Goal: Information Seeking & Learning: Learn about a topic

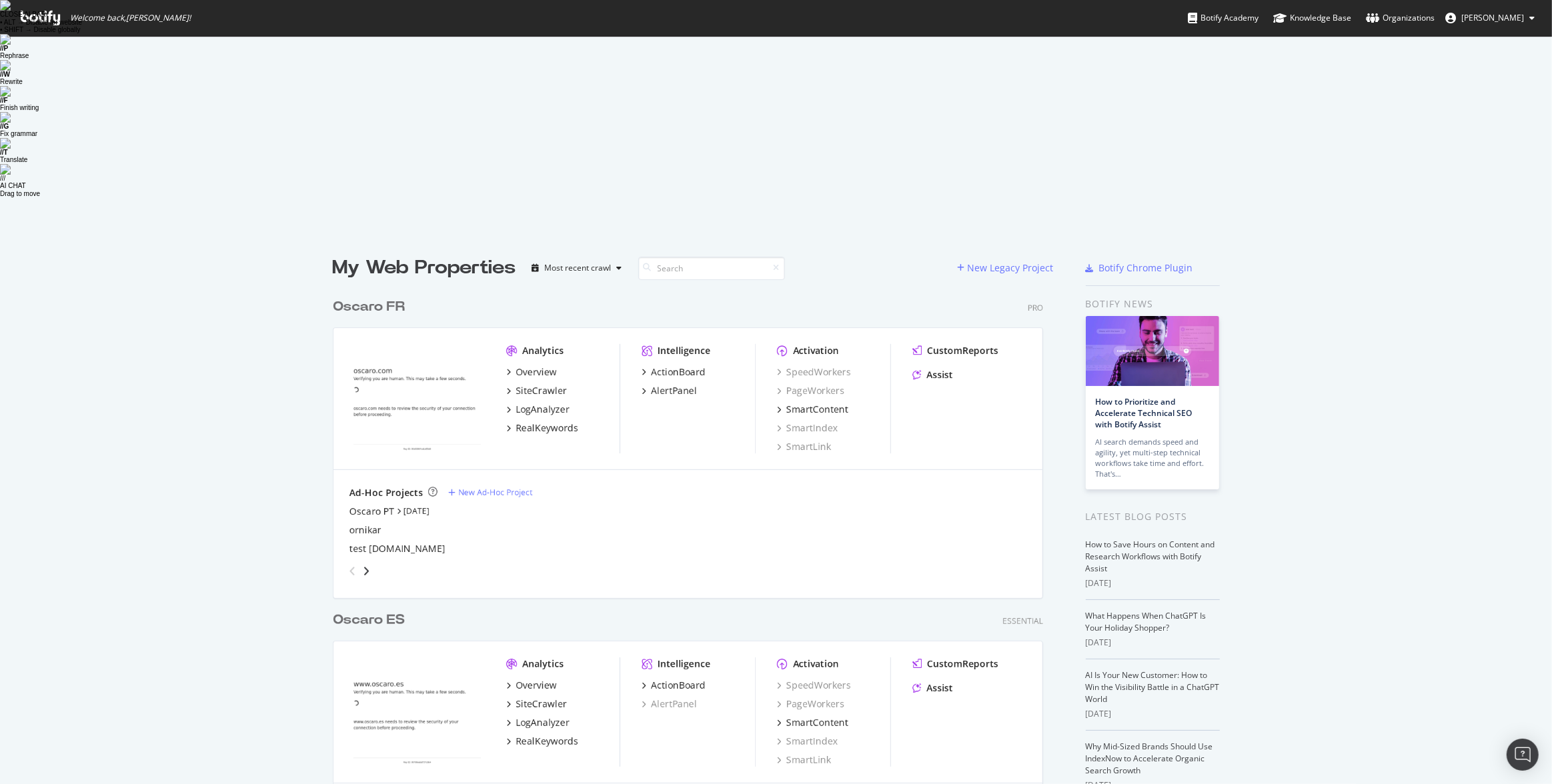
scroll to position [55, 0]
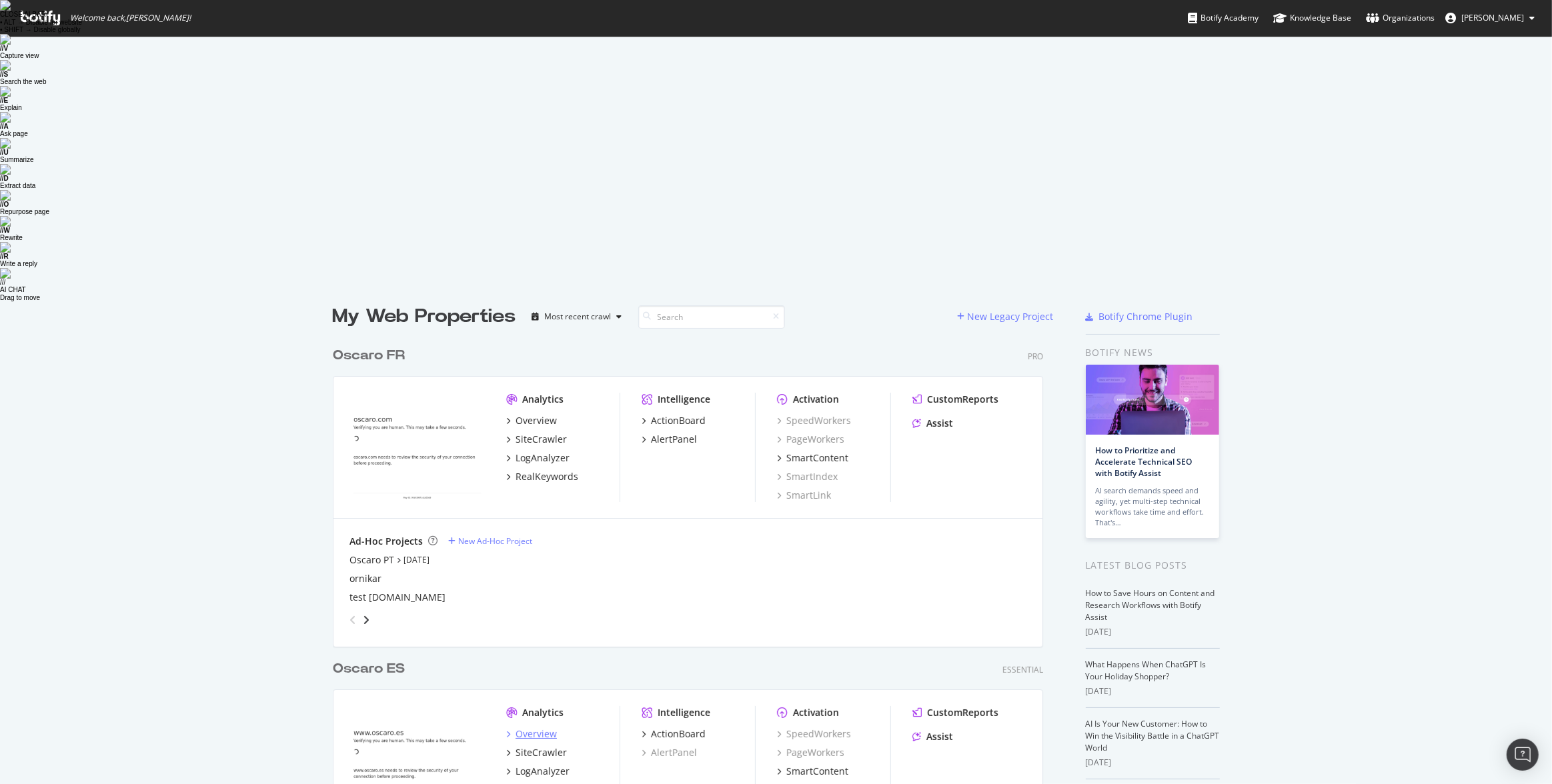
click at [550, 547] on div "Overview" at bounding box center [536, 734] width 42 height 14
click at [553, 547] on div "LogAnalyzer" at bounding box center [542, 771] width 54 height 14
click at [544, 470] on div "RealKeywords" at bounding box center [547, 477] width 63 height 14
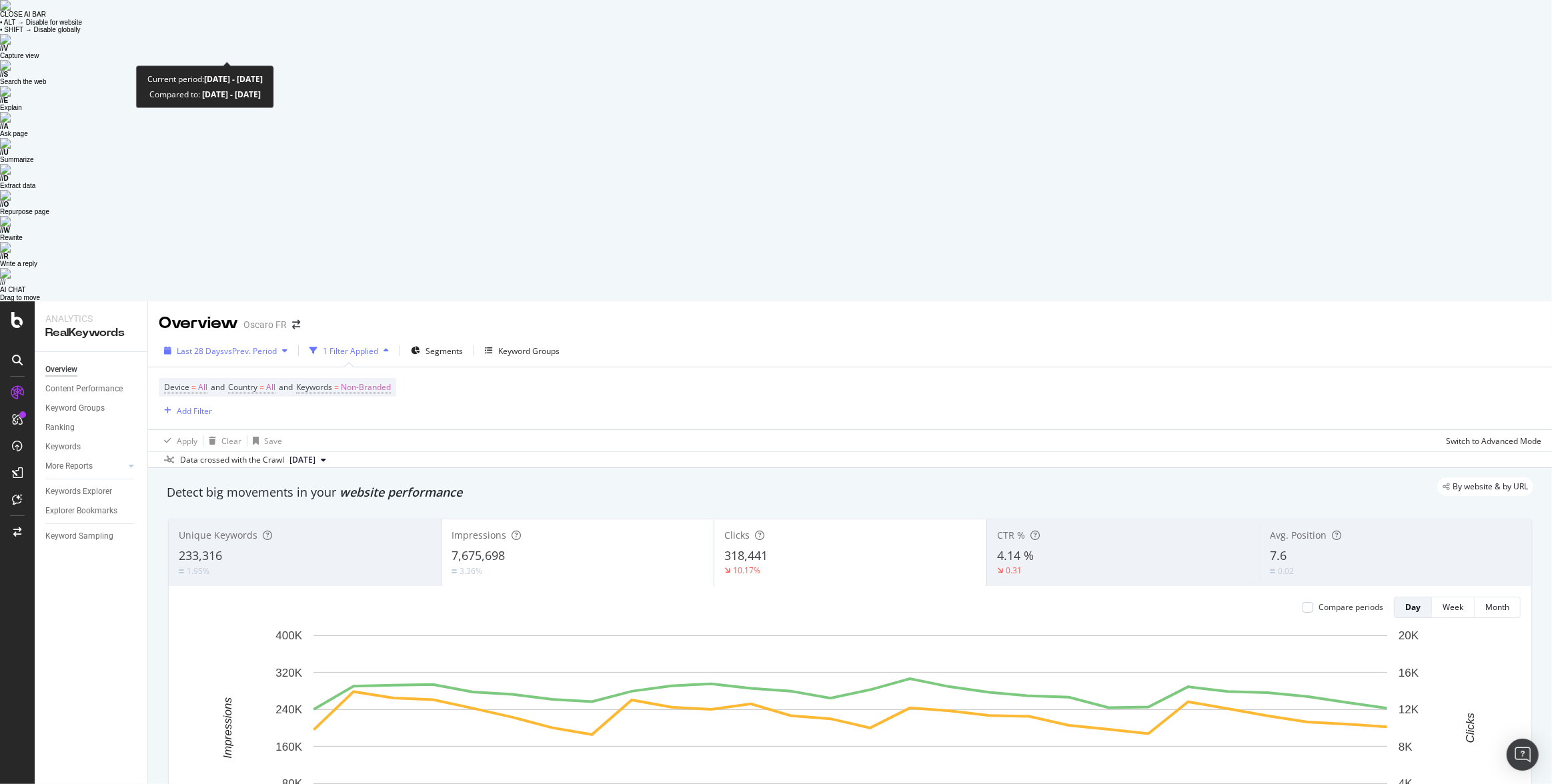
click at [284, 347] on div "button" at bounding box center [285, 351] width 16 height 8
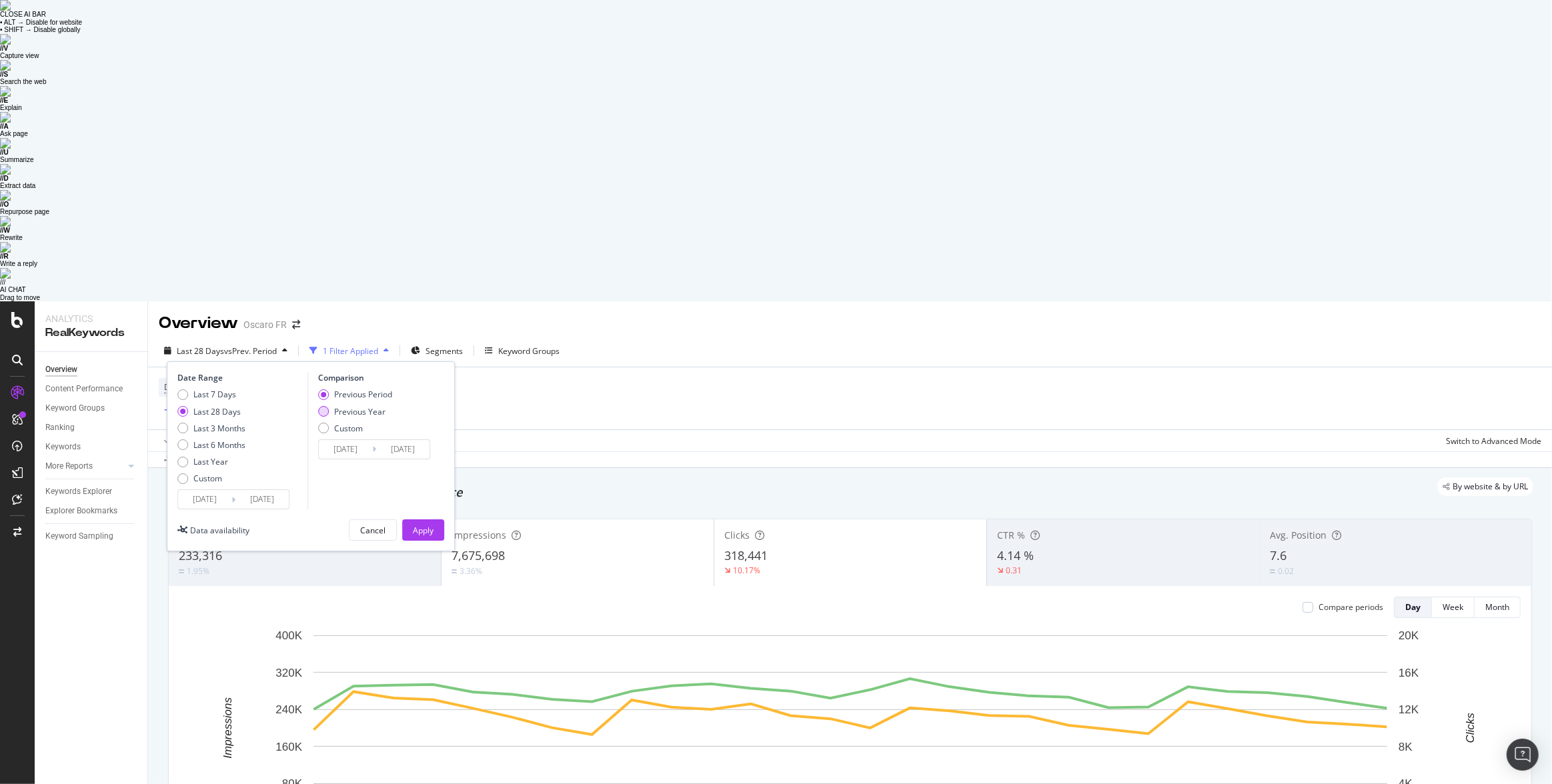
click at [321, 406] on div "Previous Year" at bounding box center [323, 411] width 10 height 10
type input "2024/08/18"
type input "2024/09/14"
click at [419, 520] on div "Apply" at bounding box center [423, 530] width 21 height 20
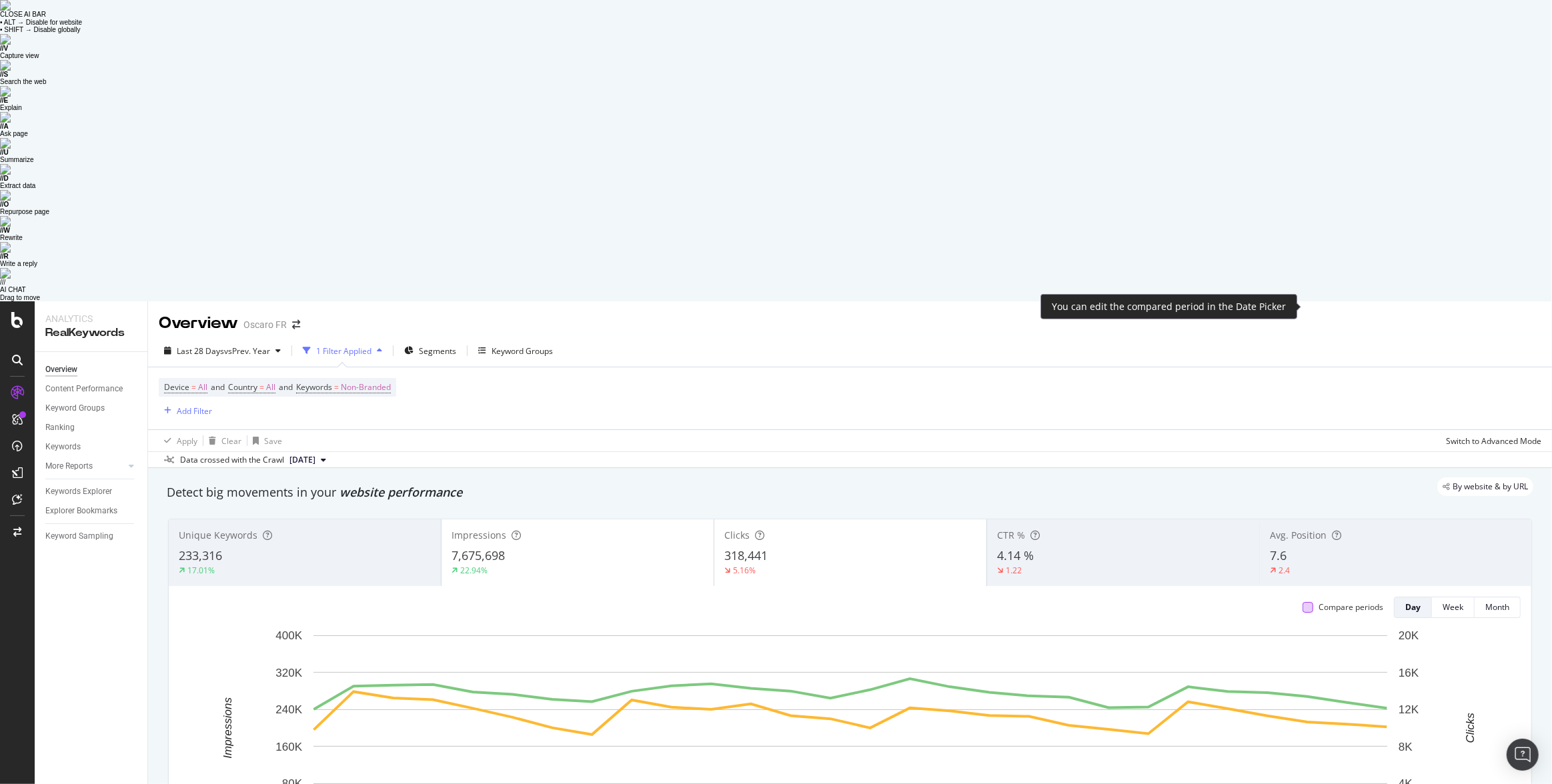
click at [1306, 602] on div at bounding box center [1308, 607] width 10 height 10
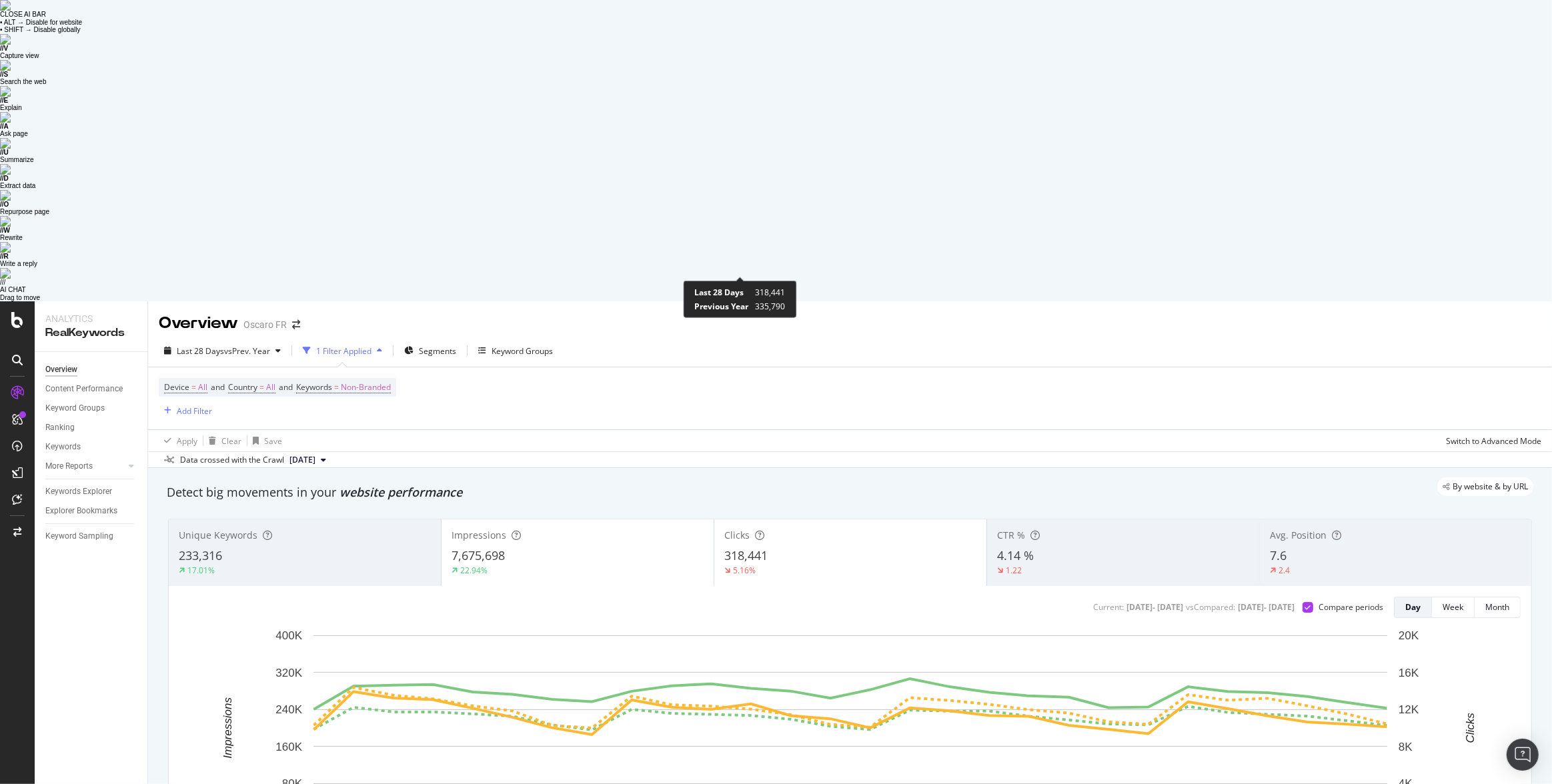
click at [738, 565] on div "5.16%" at bounding box center [744, 571] width 22 height 11
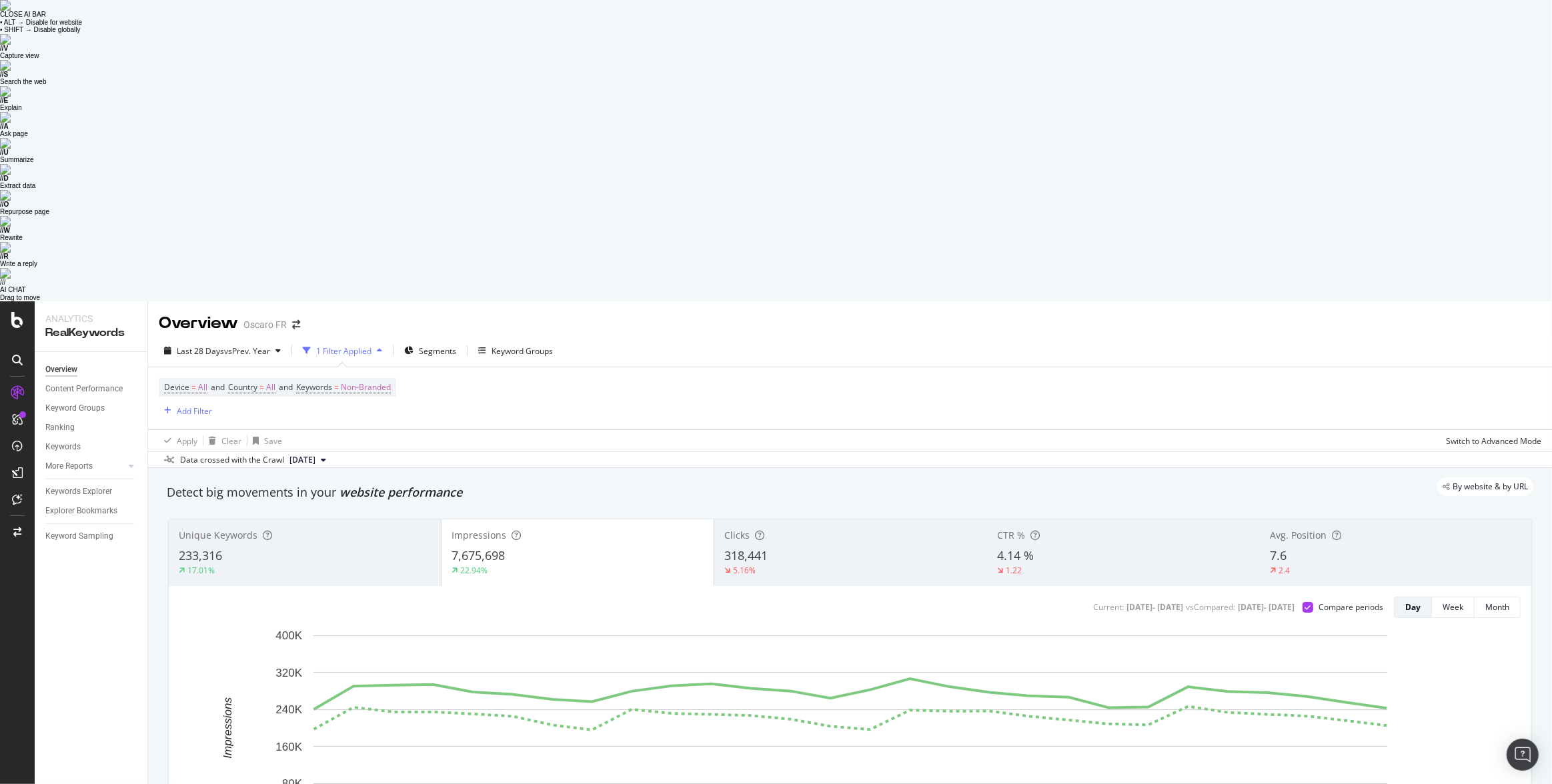
click at [763, 565] on div "5.16%" at bounding box center [850, 571] width 252 height 12
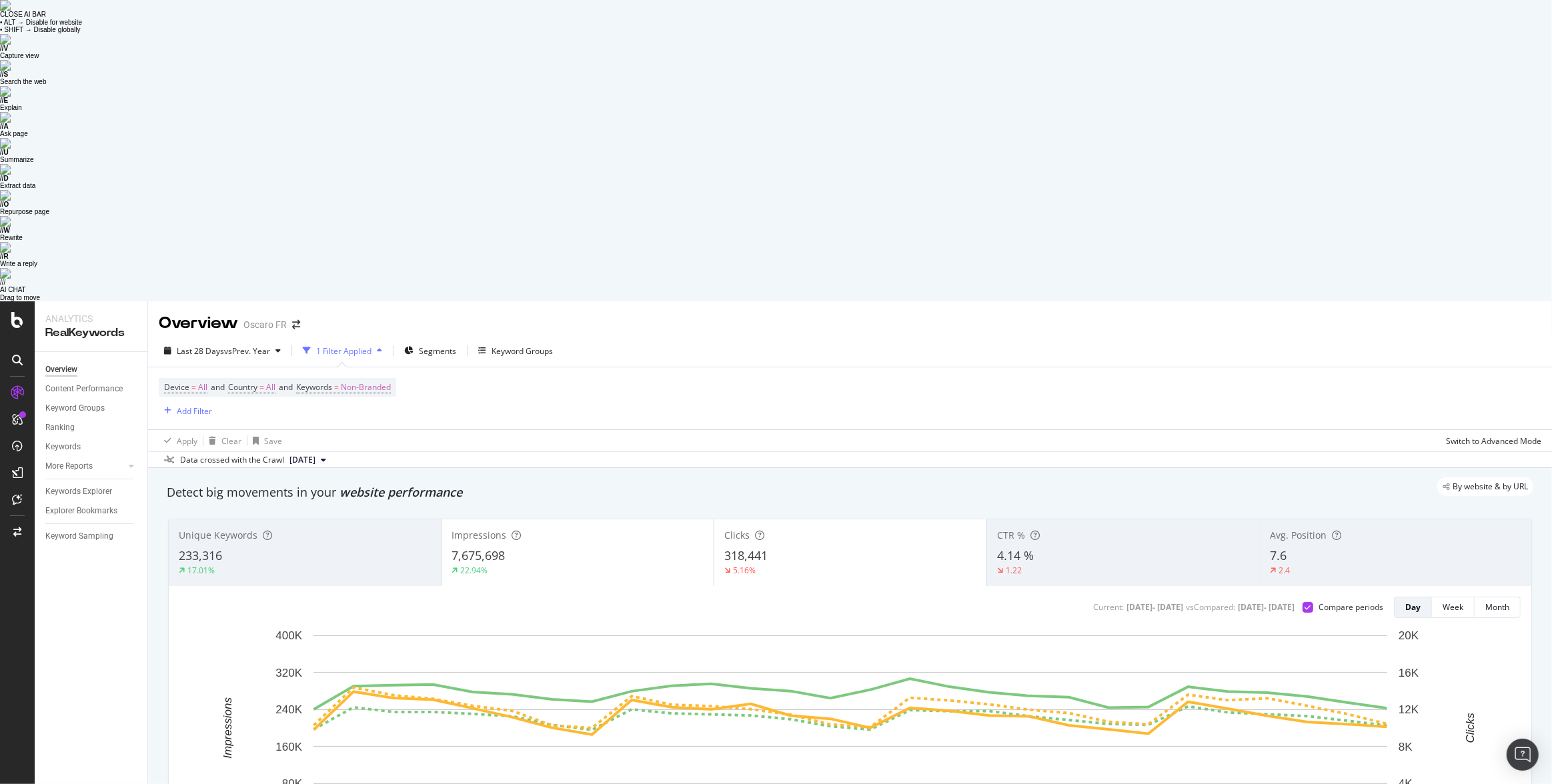
click at [639, 565] on div "22.94%" at bounding box center [578, 571] width 252 height 12
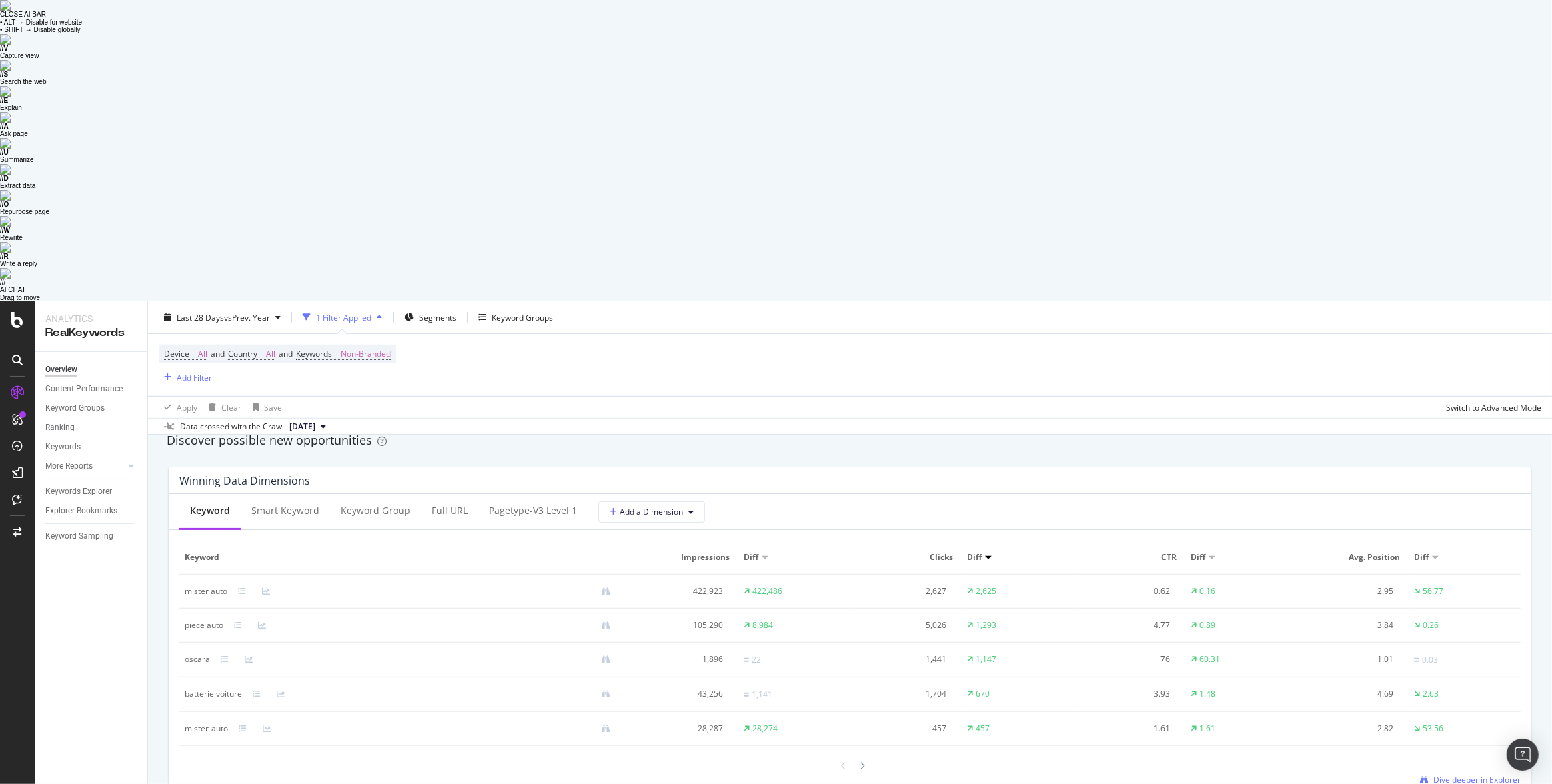
scroll to position [1156, 0]
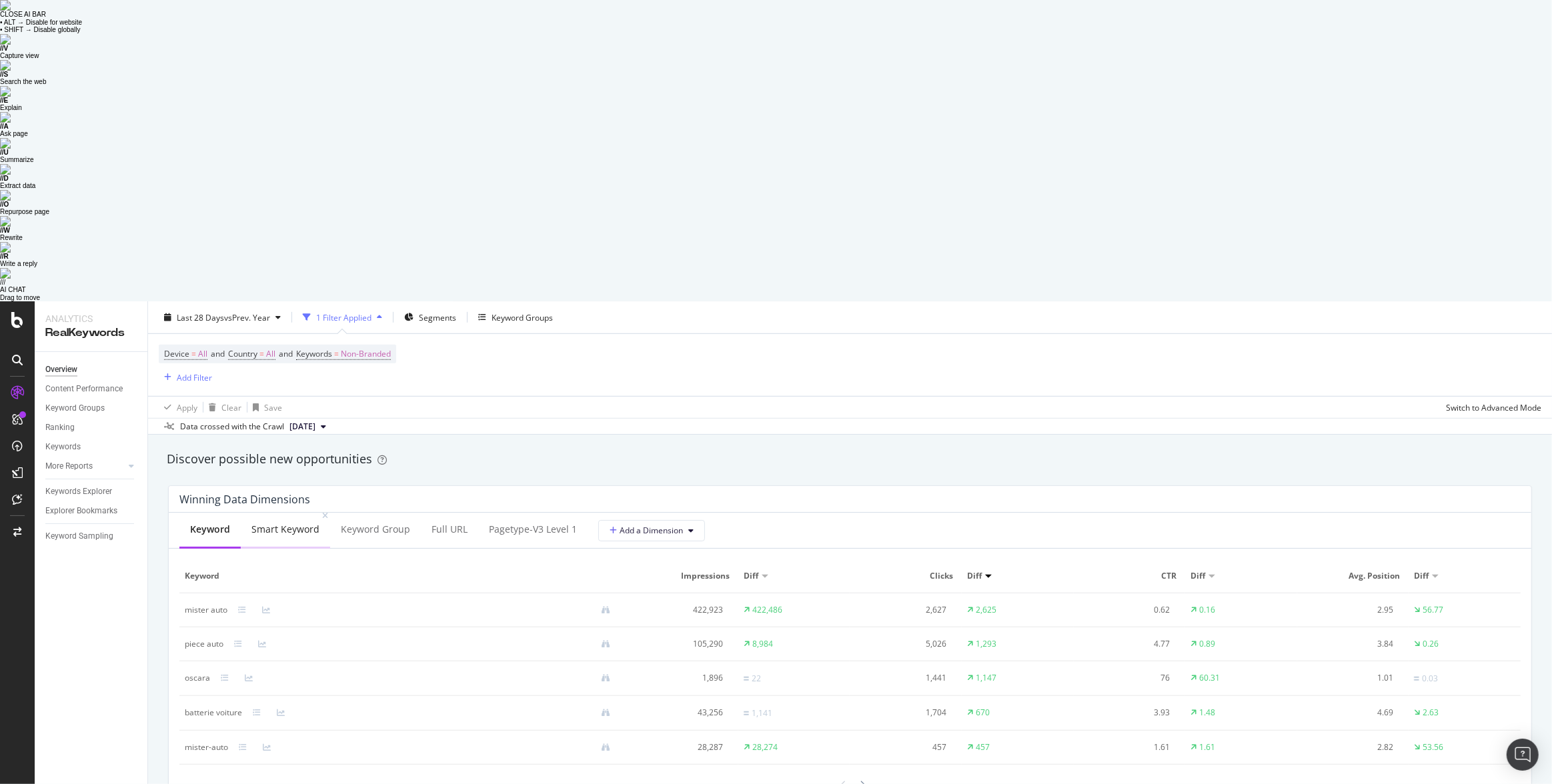
click at [292, 512] on div "Smart Keyword" at bounding box center [285, 530] width 89 height 37
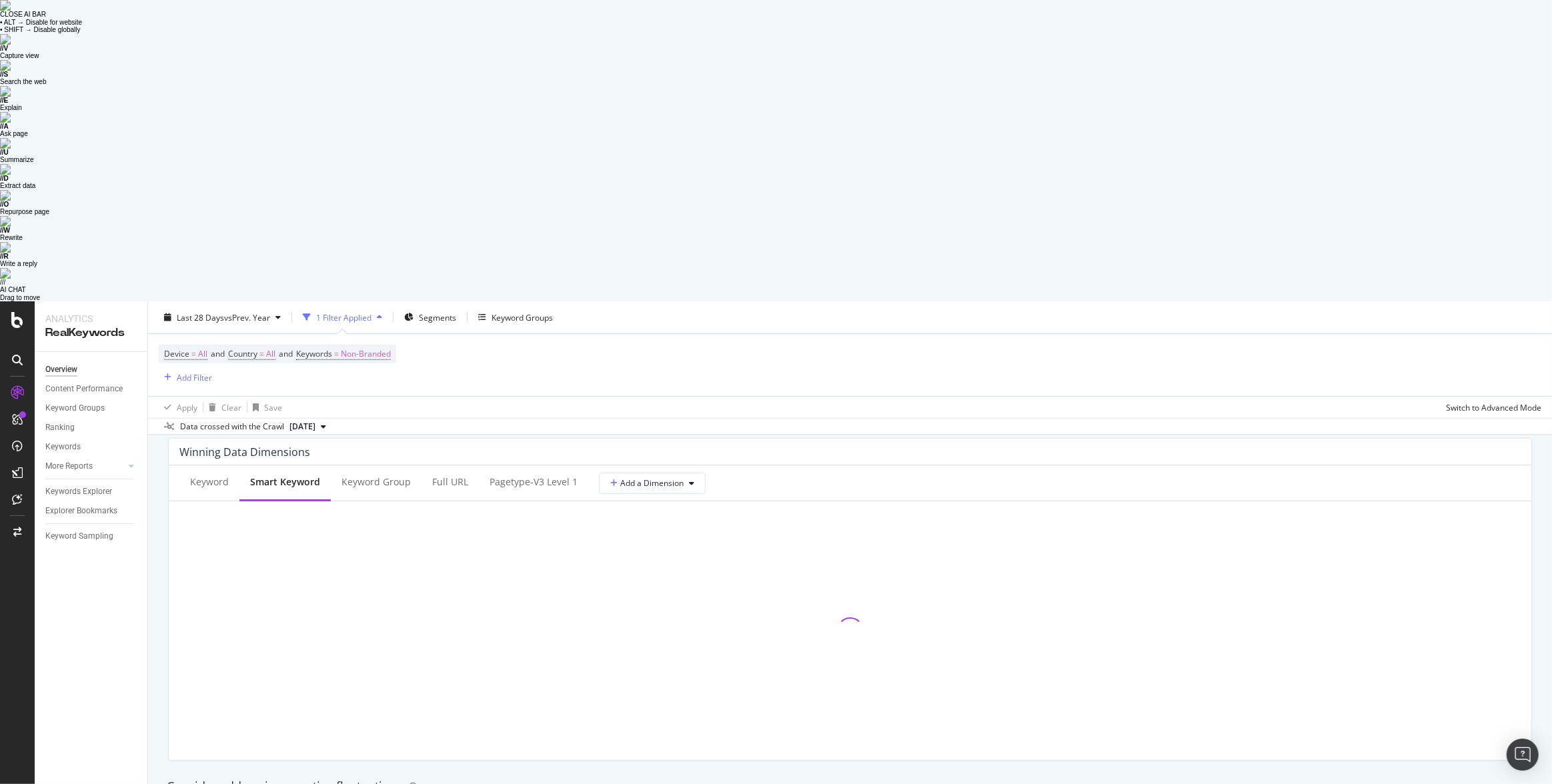
scroll to position [1267, 0]
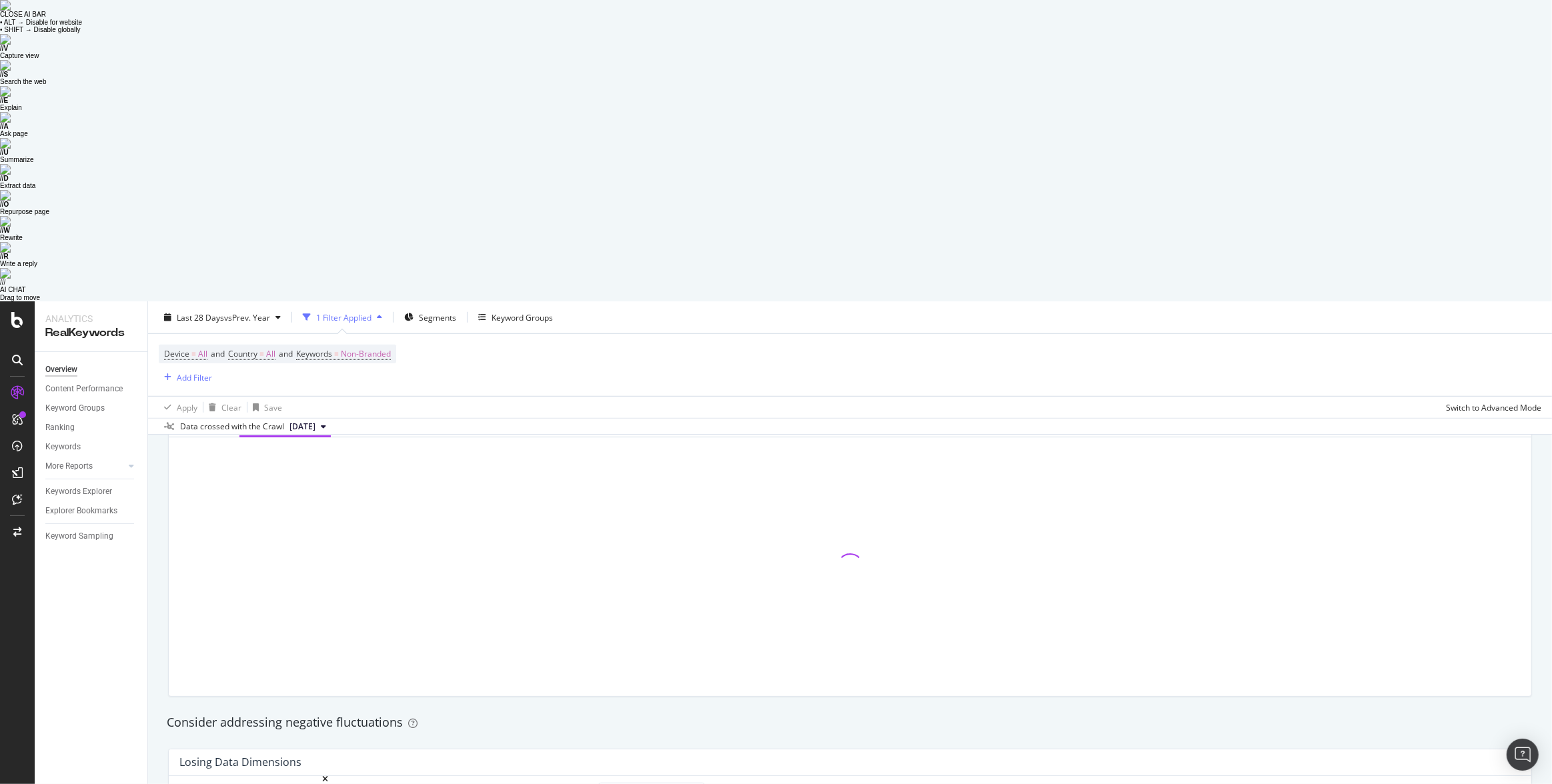
click at [278, 786] on div "Smart Keyword" at bounding box center [285, 793] width 68 height 14
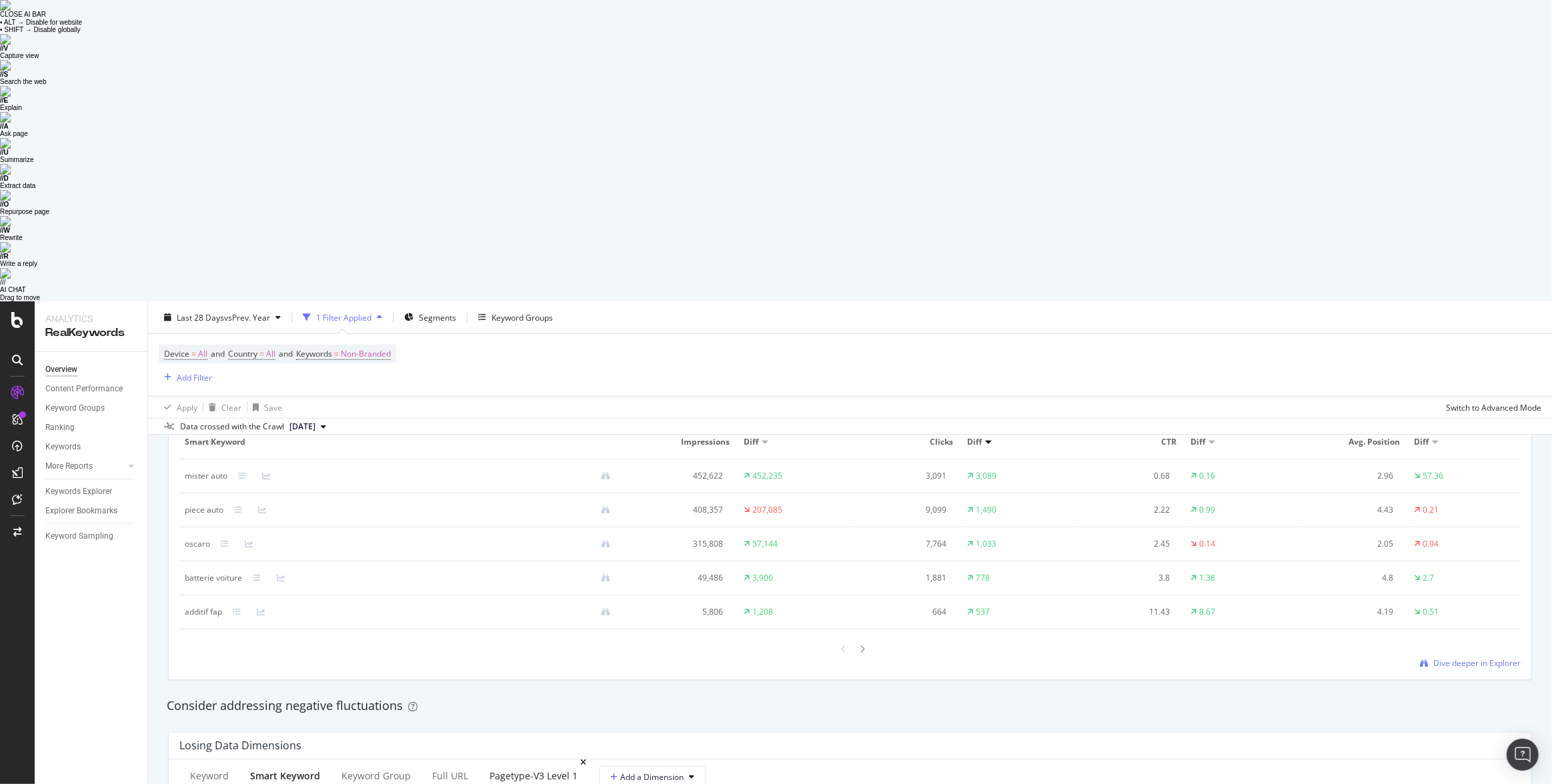
click at [498, 759] on div "pagetype-v3 Level 1" at bounding box center [534, 778] width 109 height 37
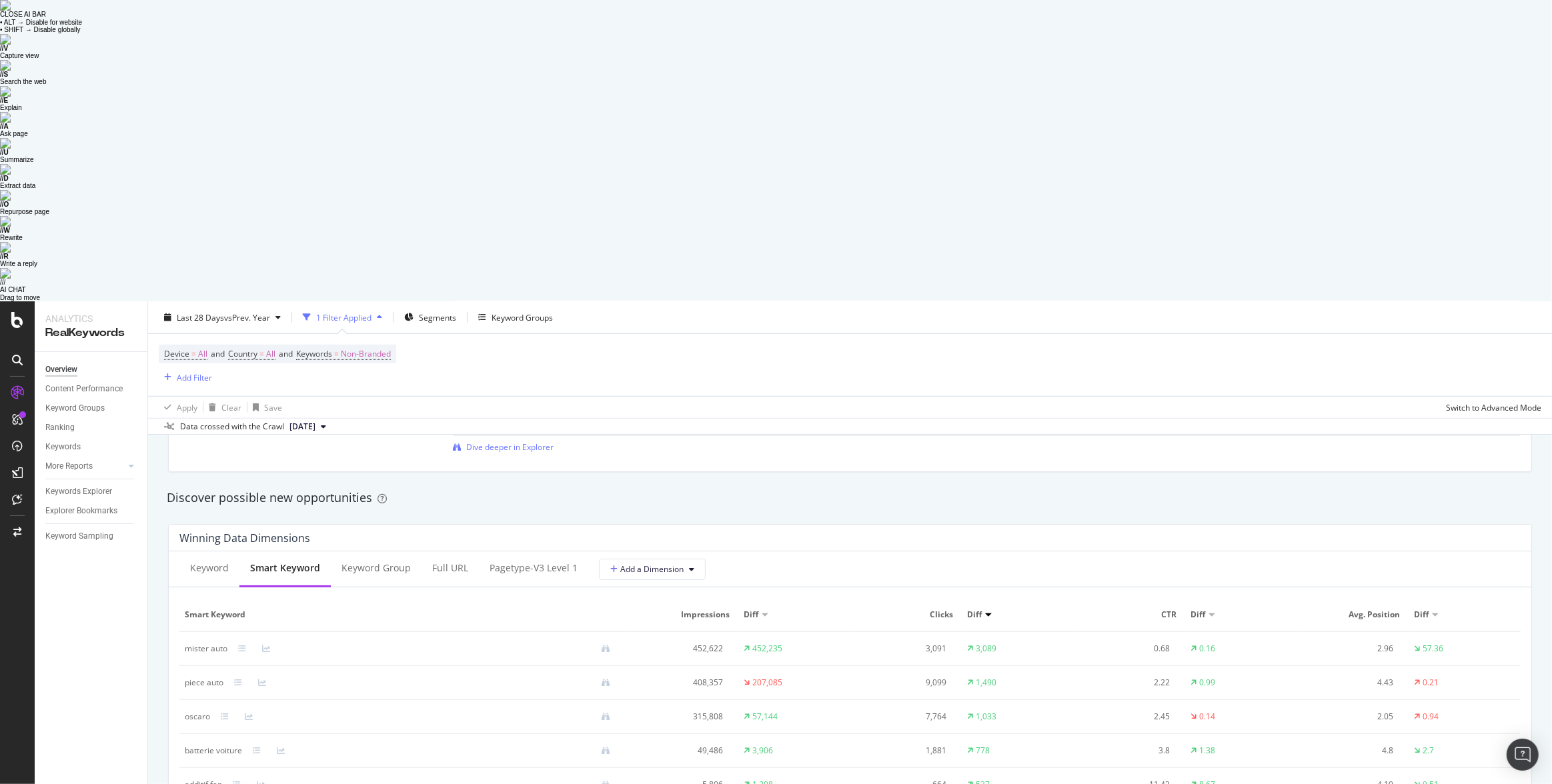
scroll to position [1042, 0]
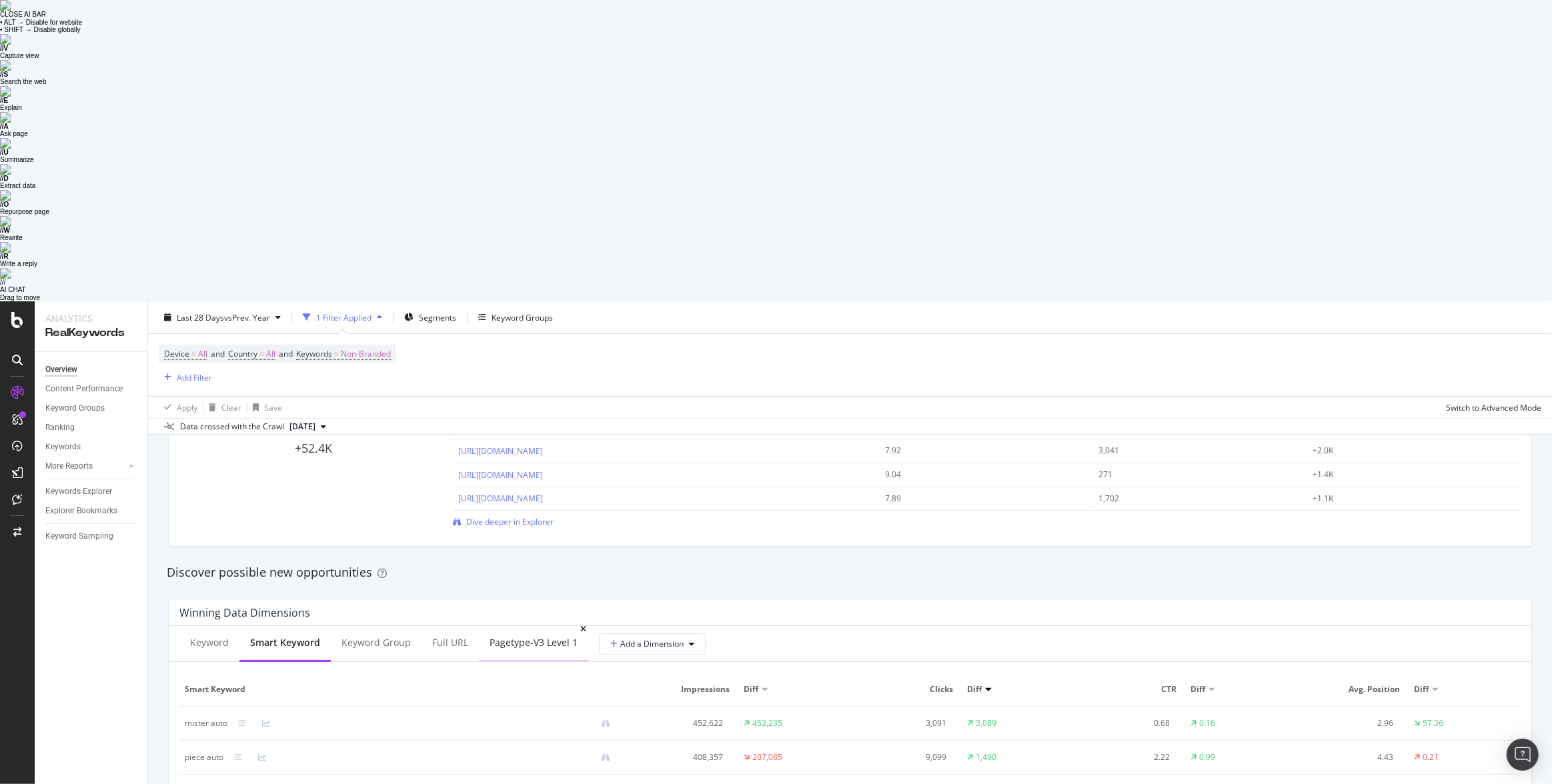
click at [532, 625] on div "pagetype-v3 Level 1" at bounding box center [534, 644] width 109 height 37
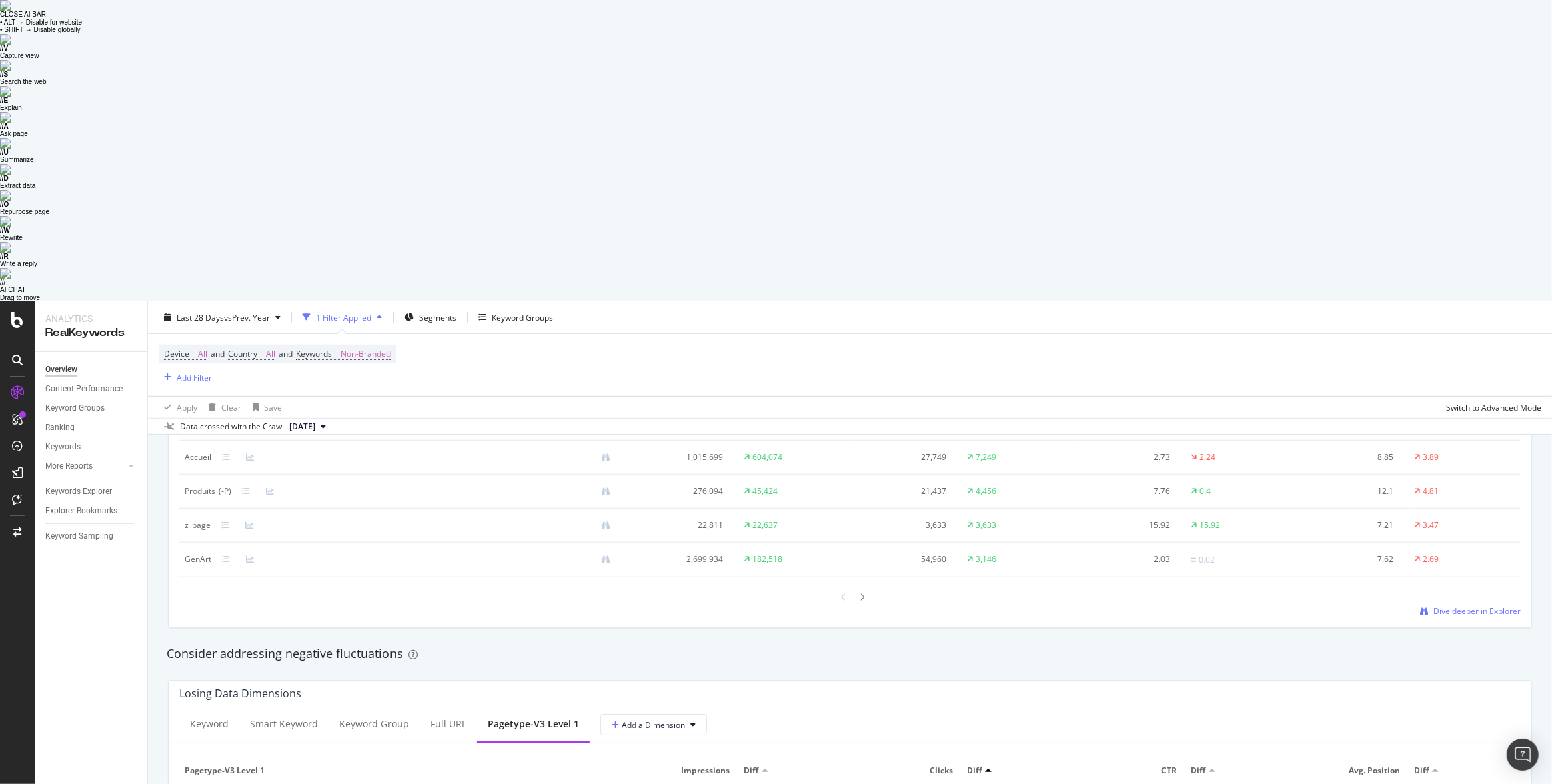
scroll to position [1351, 0]
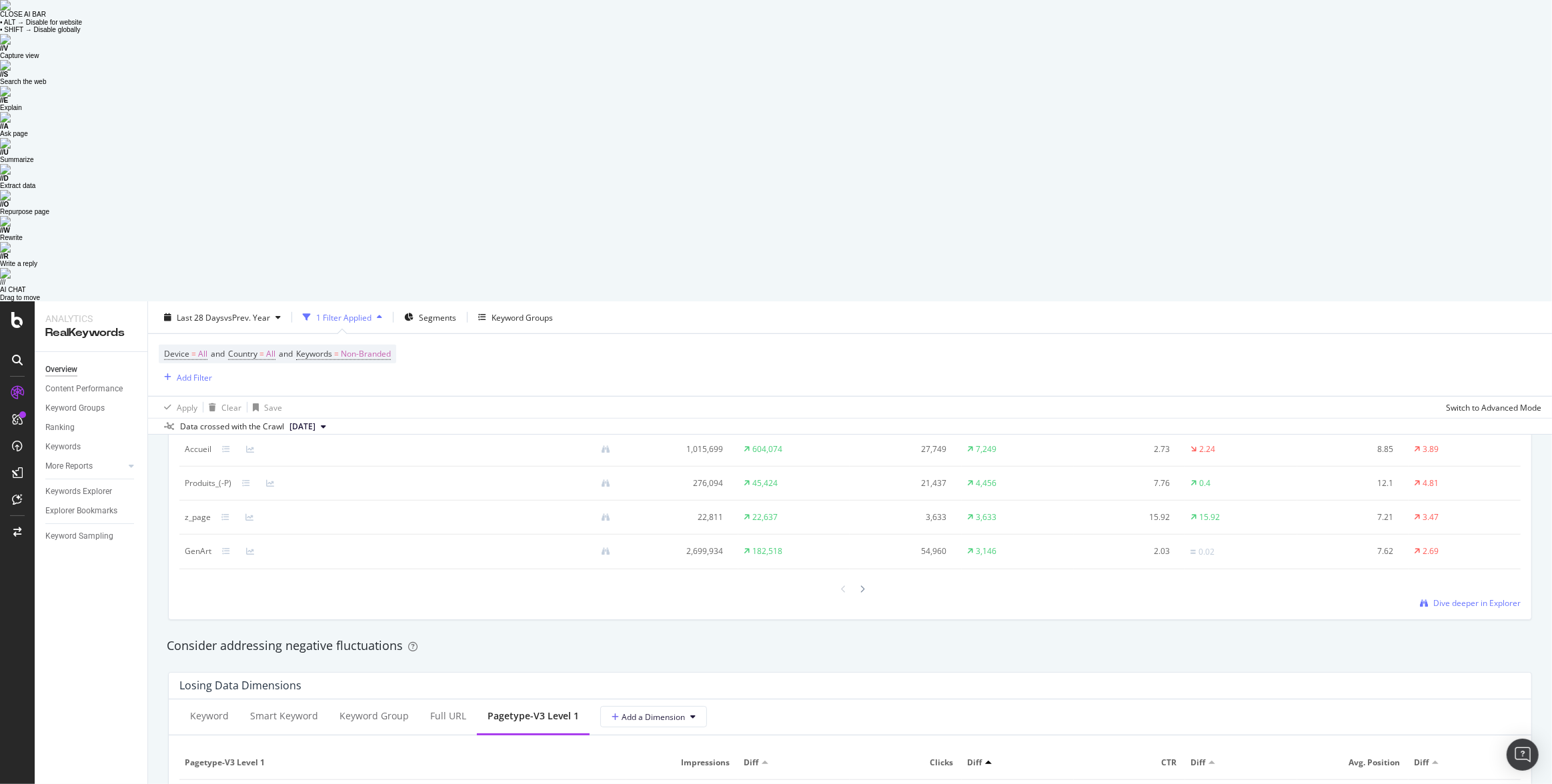
click at [111, 615] on div "Overview Content Performance Keyword Groups Ranking Keywords More Reports Count…" at bounding box center [91, 719] width 112 height 733
click at [318, 793] on icon at bounding box center [321, 797] width 8 height 8
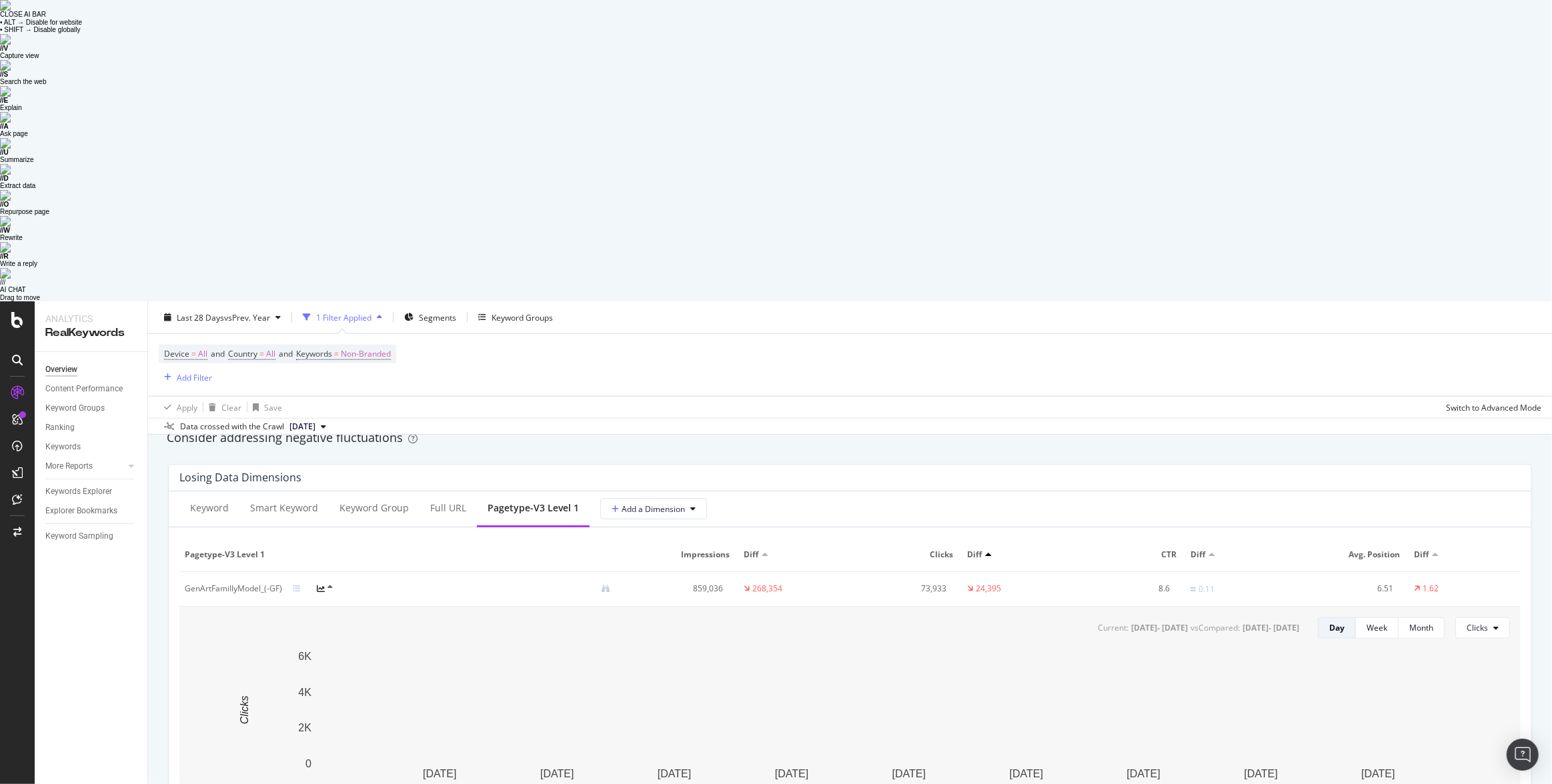
scroll to position [1583, 0]
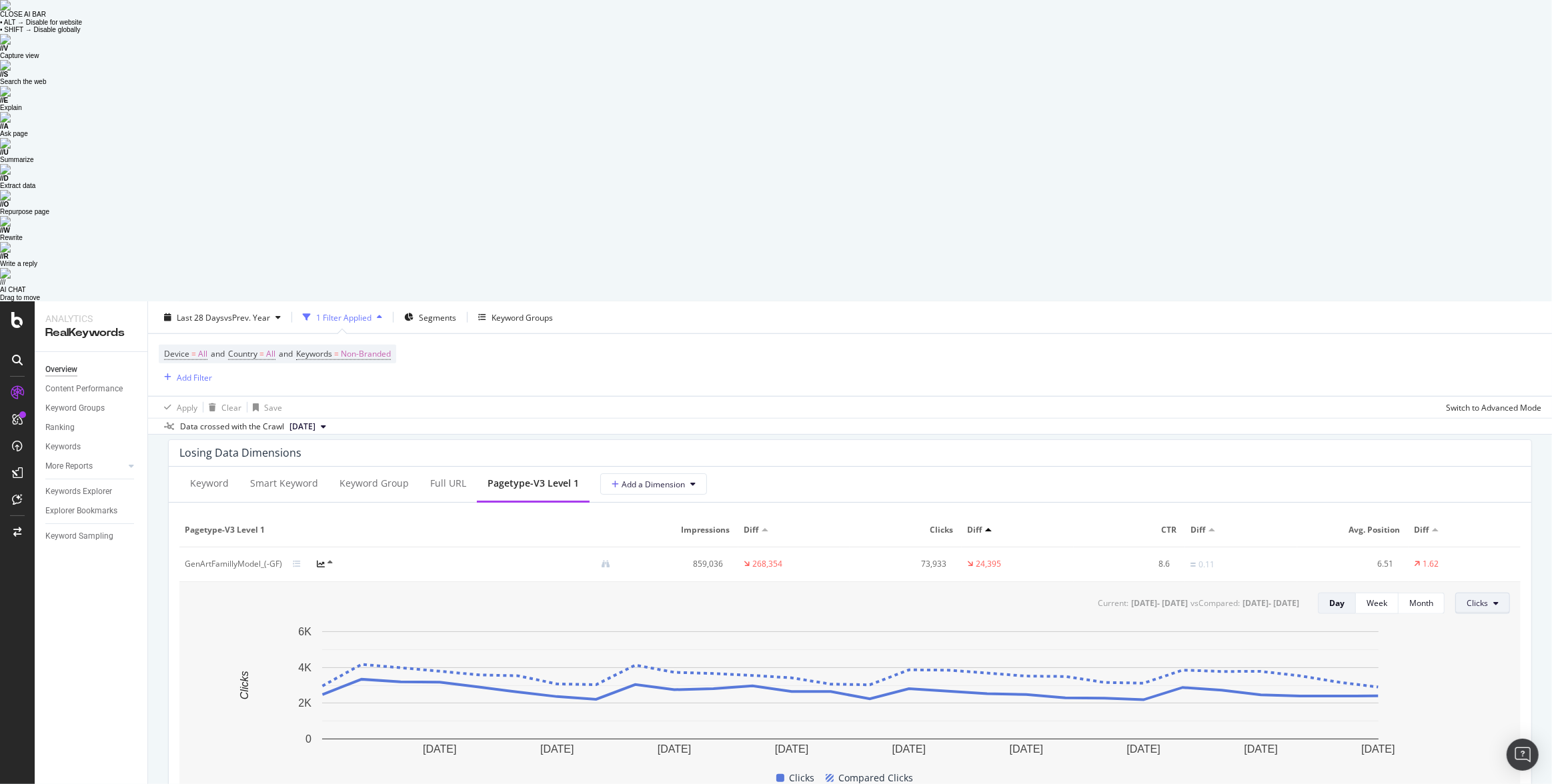
click at [1495, 593] on button "Clicks" at bounding box center [1483, 603] width 55 height 22
click at [1489, 354] on span "Impressions" at bounding box center [1500, 352] width 63 height 12
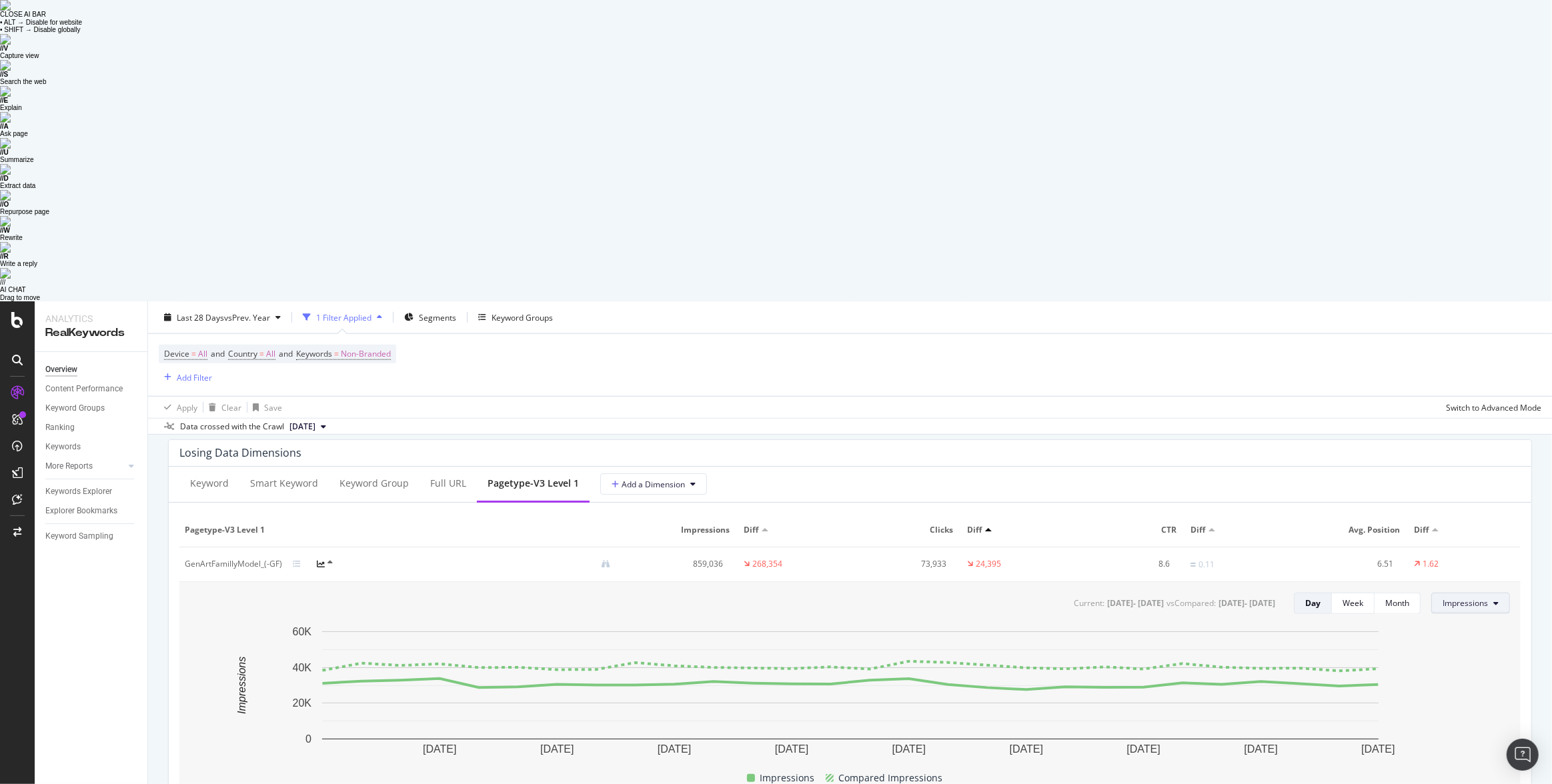
click at [1492, 593] on button "Impressions" at bounding box center [1471, 603] width 79 height 22
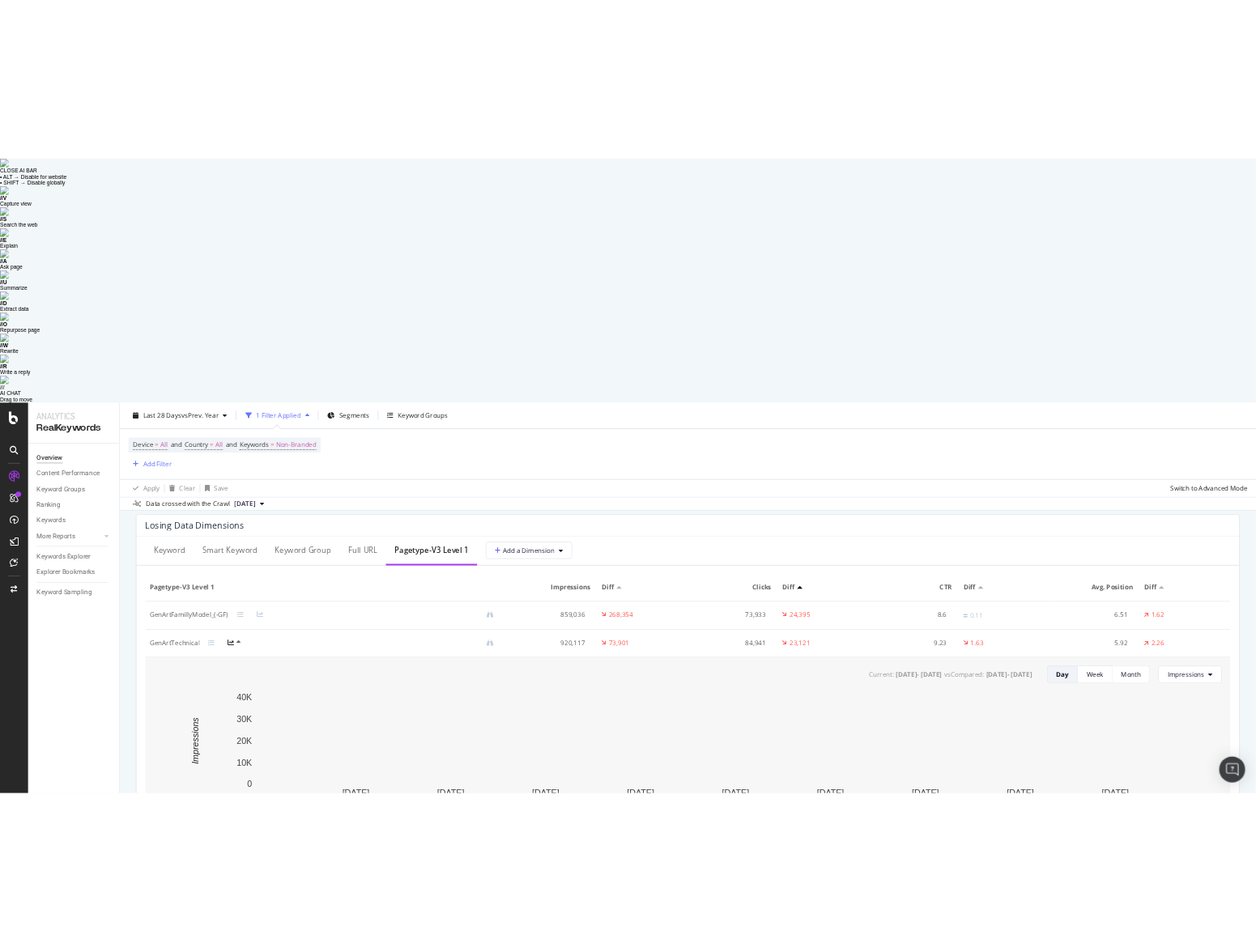
scroll to position [1888, 0]
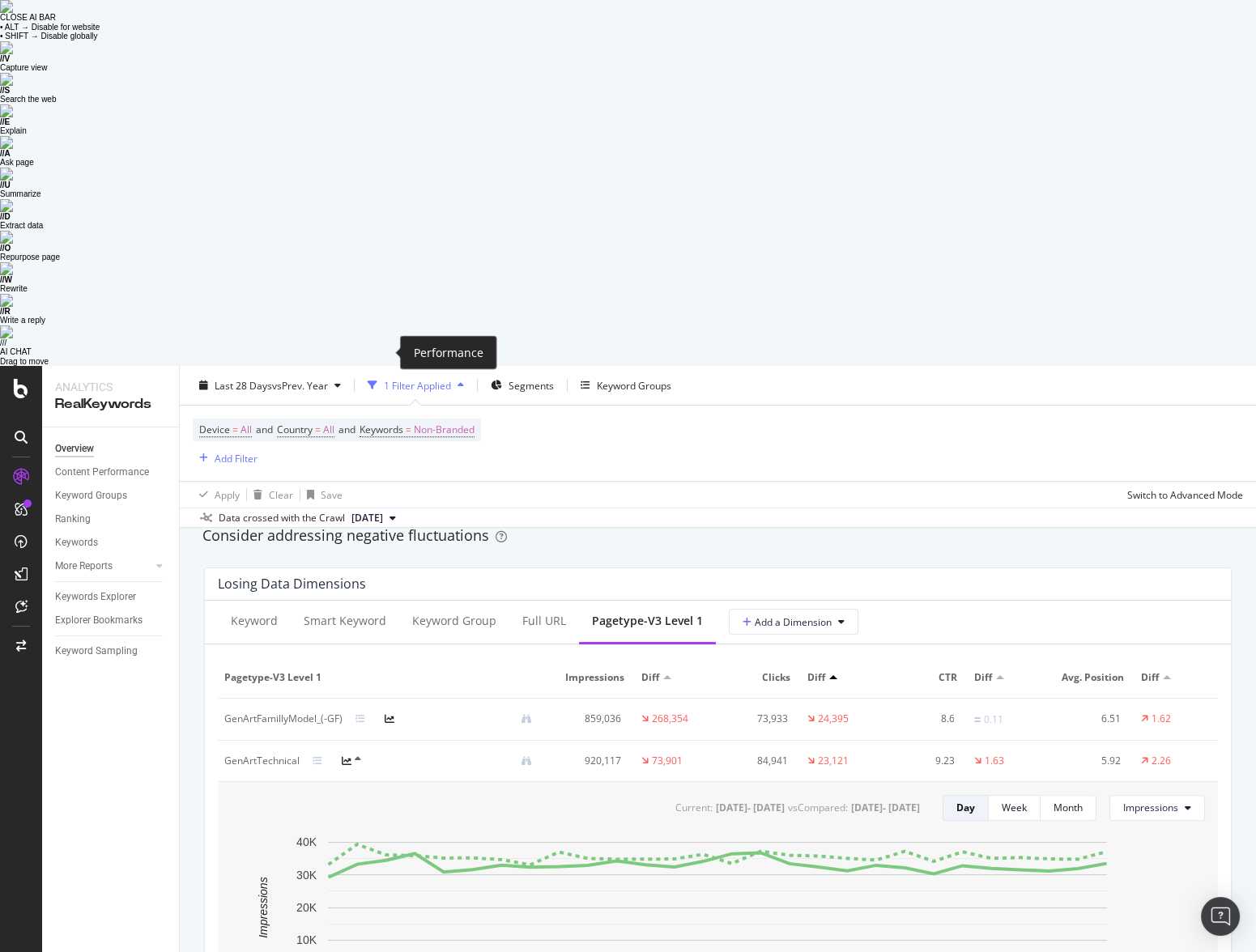
click at [386, 714] on icon at bounding box center [390, 719] width 10 height 10
